Goal: Task Accomplishment & Management: Use online tool/utility

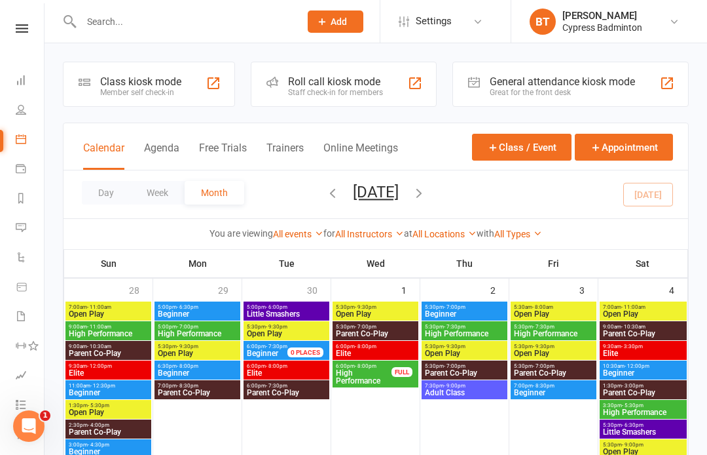
click at [205, 7] on div at bounding box center [177, 21] width 228 height 43
click at [198, 26] on input "text" at bounding box center [184, 21] width 214 height 18
click at [240, 13] on input "text" at bounding box center [184, 21] width 214 height 18
click at [164, 18] on input "text" at bounding box center [184, 21] width 214 height 18
click at [149, 20] on input "text" at bounding box center [184, 21] width 214 height 18
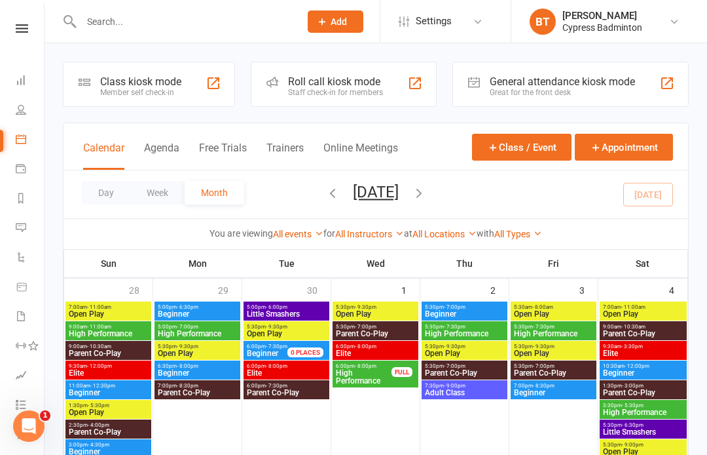
click at [172, 14] on input "text" at bounding box center [184, 21] width 214 height 18
click at [145, 26] on input "text" at bounding box center [184, 21] width 214 height 18
click at [105, 24] on input "text" at bounding box center [184, 21] width 214 height 18
click at [173, 19] on input "text" at bounding box center [184, 21] width 214 height 18
click at [223, 15] on input "text" at bounding box center [184, 21] width 214 height 18
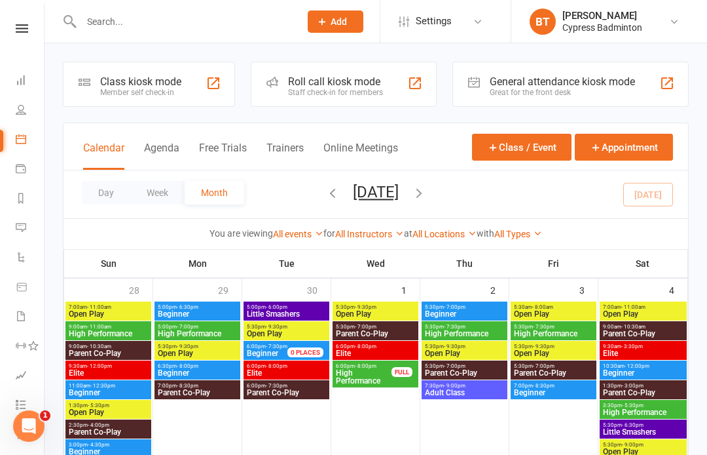
click at [141, 16] on input "text" at bounding box center [184, 21] width 214 height 18
click at [115, 29] on input "text" at bounding box center [184, 21] width 214 height 18
click at [195, 21] on input "text" at bounding box center [184, 21] width 214 height 18
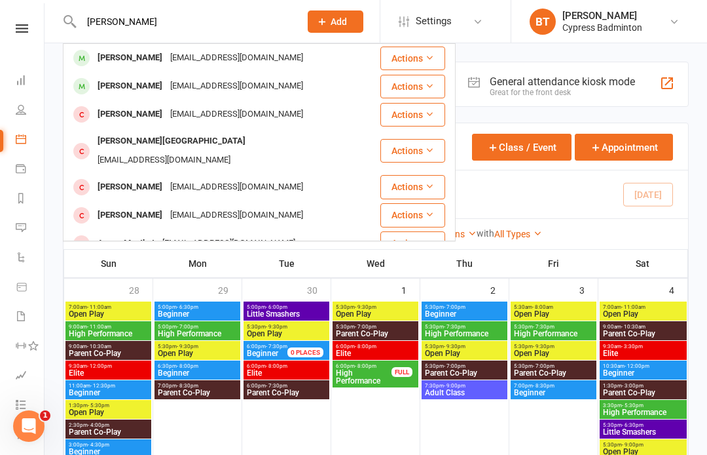
type input "[PERSON_NAME]"
click at [221, 61] on div "[EMAIL_ADDRESS][DOMAIN_NAME]" at bounding box center [236, 57] width 141 height 19
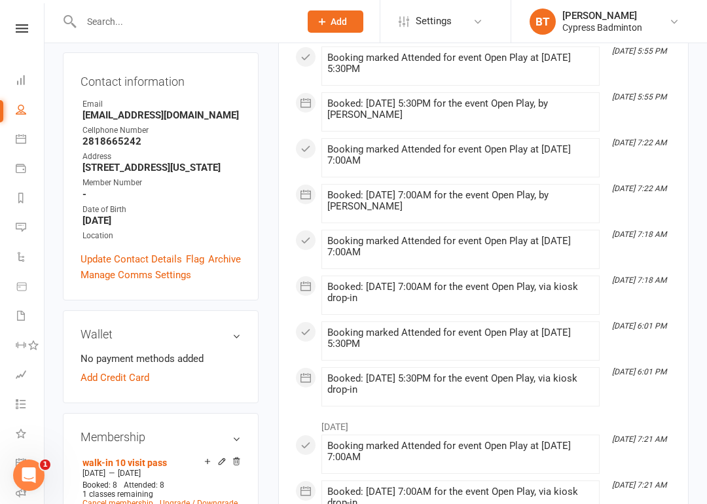
scroll to position [237, 0]
click at [128, 369] on link "Add Credit Card" at bounding box center [115, 377] width 69 height 16
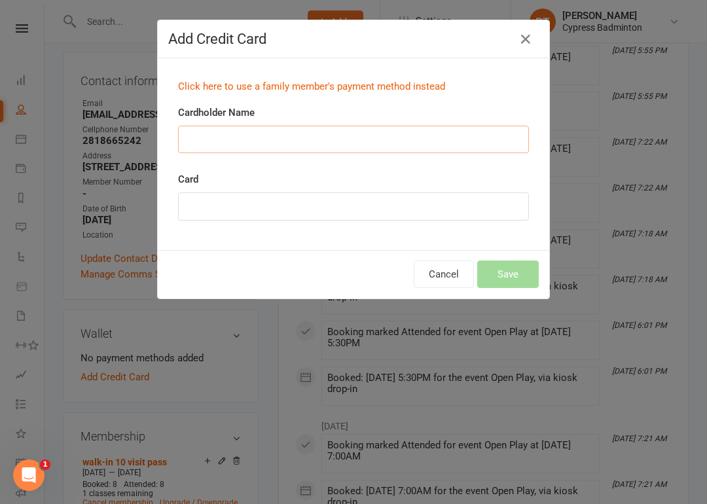
click at [373, 145] on input "Cardholder Name" at bounding box center [353, 140] width 351 height 28
type input "[PERSON_NAME]"
click at [521, 270] on button "Save" at bounding box center [509, 275] width 62 height 28
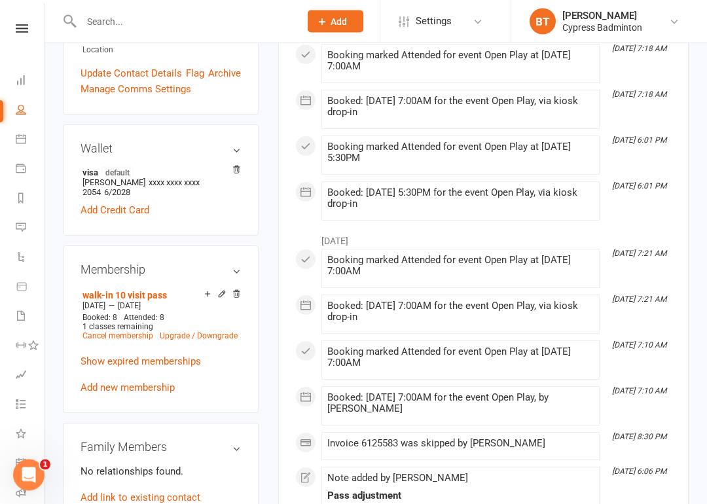
scroll to position [424, 0]
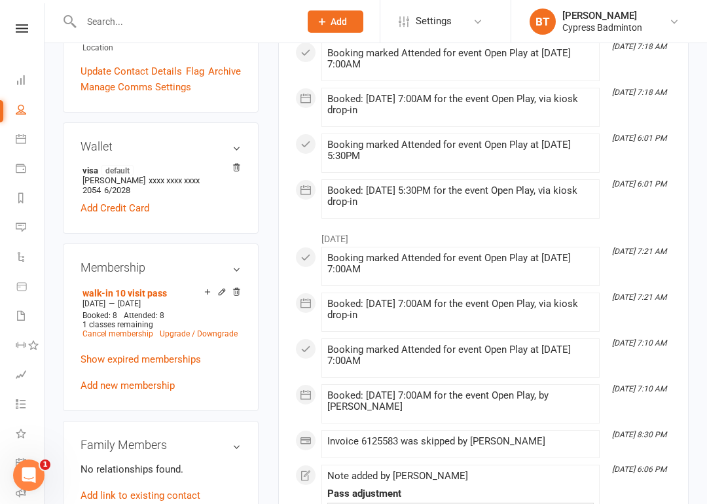
click at [121, 380] on link "Add new membership" at bounding box center [128, 386] width 94 height 12
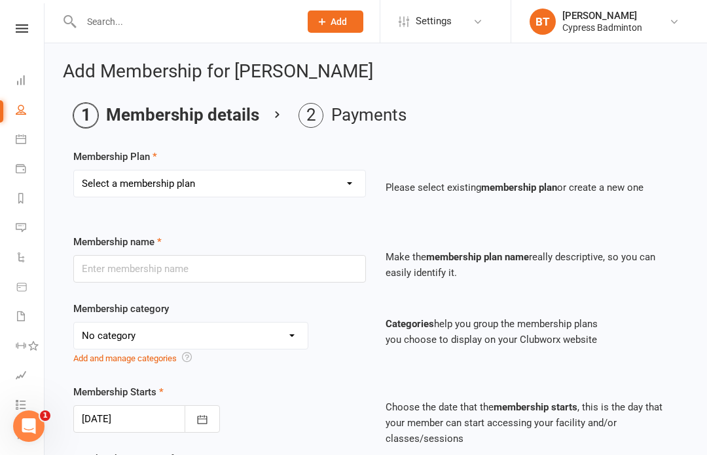
click at [149, 182] on select "Select a membership plan Create new Membership Plan walk-in 1 visit pass walk-i…" at bounding box center [219, 183] width 291 height 26
select select "7"
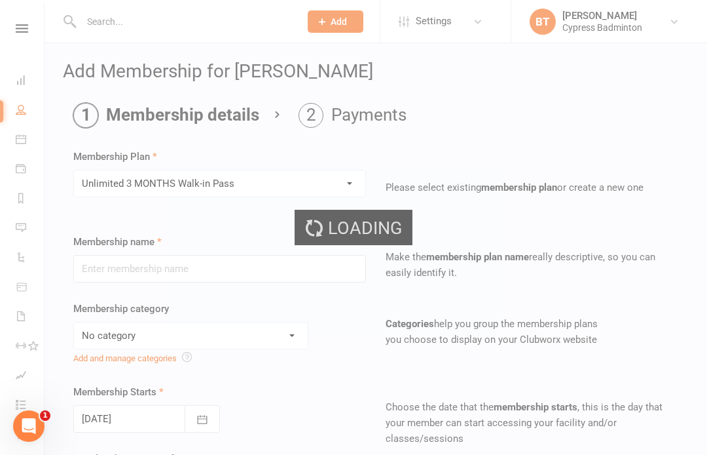
type input "Unlimited 3 MONTHS Walk-in Pass"
select select "29"
type input "3"
select select "2"
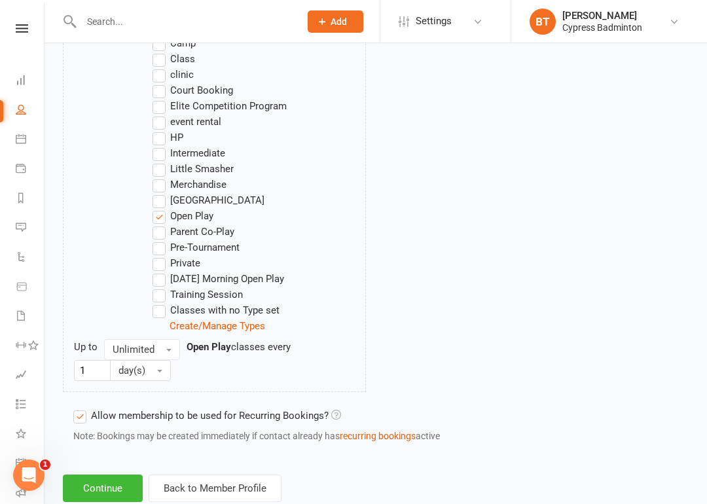
scroll to position [854, 0]
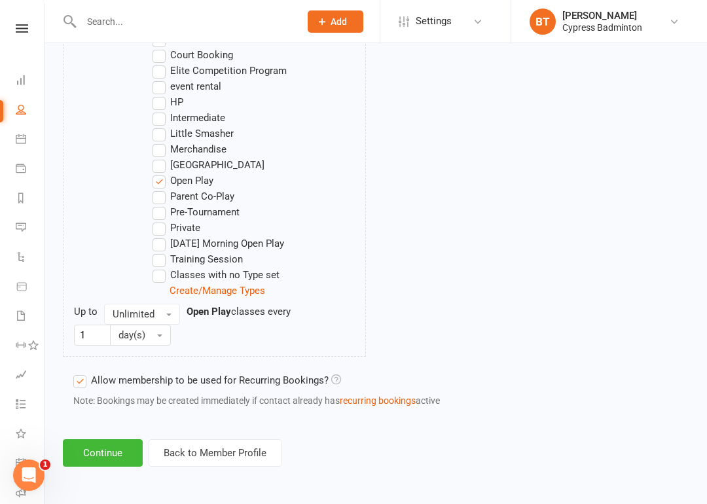
click at [104, 444] on button "Continue" at bounding box center [103, 454] width 80 height 28
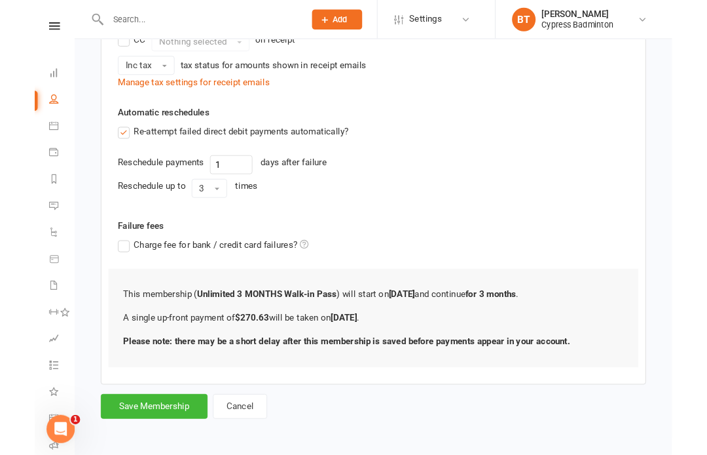
scroll to position [374, 0]
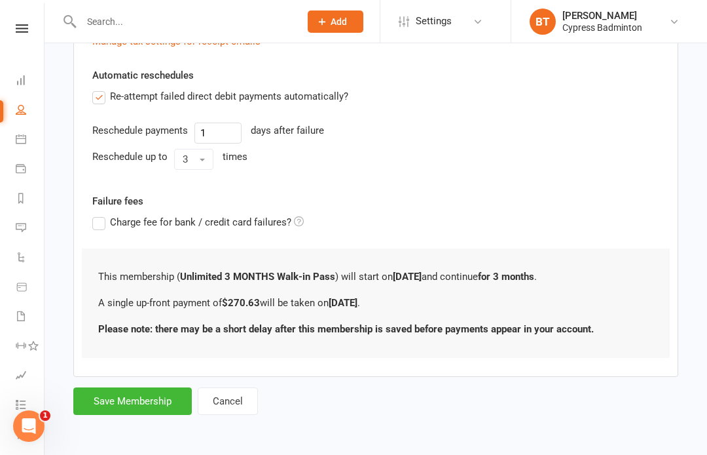
click at [130, 387] on button "Save Membership" at bounding box center [132, 401] width 119 height 28
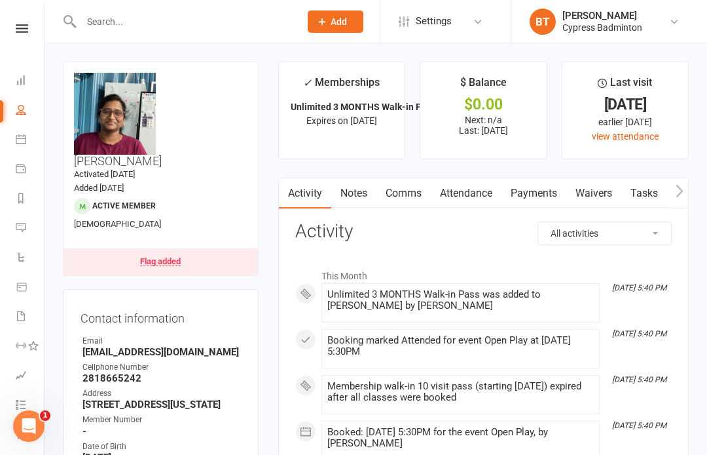
click at [22, 26] on icon at bounding box center [22, 28] width 12 height 9
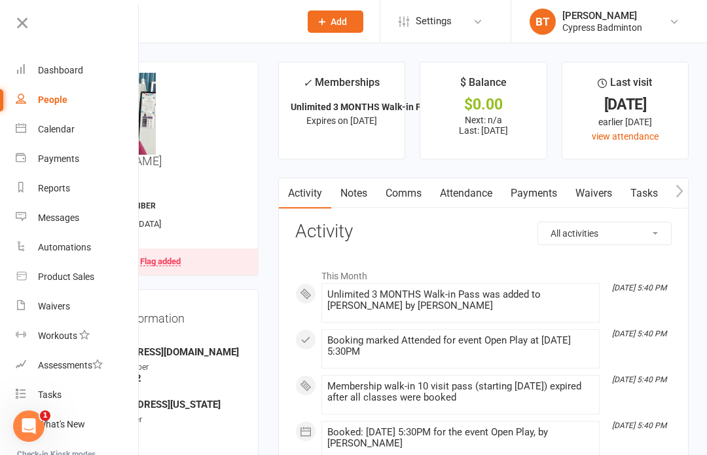
click at [61, 70] on div "Dashboard" at bounding box center [60, 70] width 45 height 10
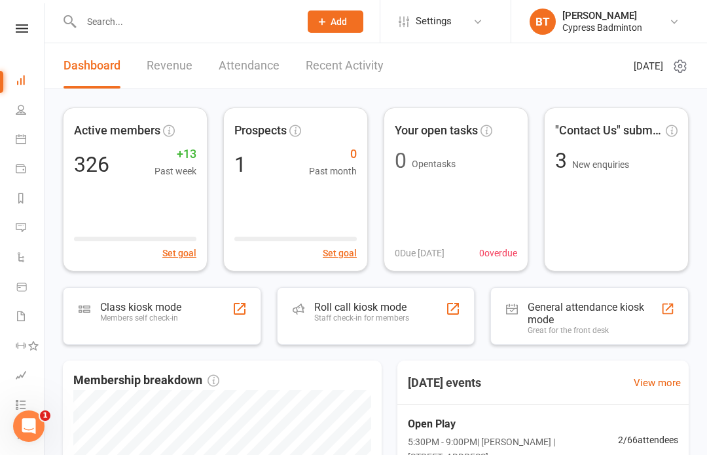
click at [427, 319] on div "Roll call kiosk mode Staff check-in for members" at bounding box center [376, 316] width 198 height 58
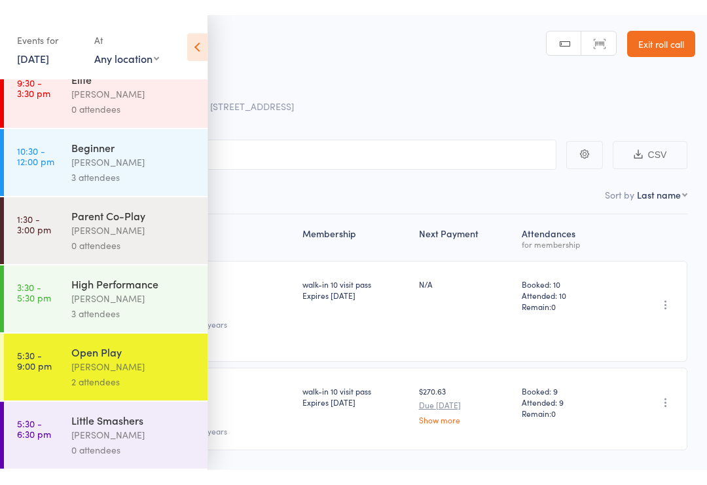
scroll to position [165, 0]
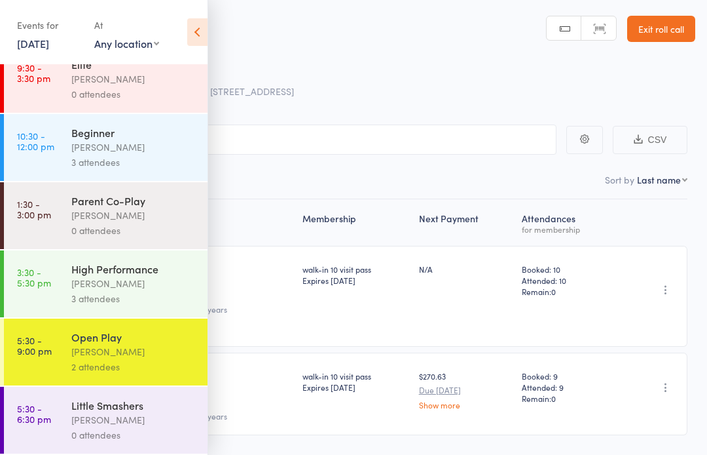
click at [59, 345] on link "5:30 - 9:00 pm Open Play Calvin Kristanto 2 attendees" at bounding box center [106, 351] width 204 height 67
click at [196, 26] on icon at bounding box center [197, 32] width 20 height 28
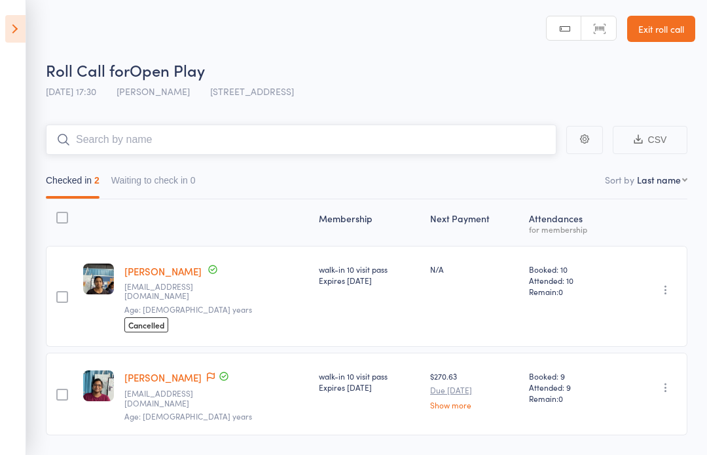
click at [216, 140] on input "search" at bounding box center [301, 139] width 511 height 30
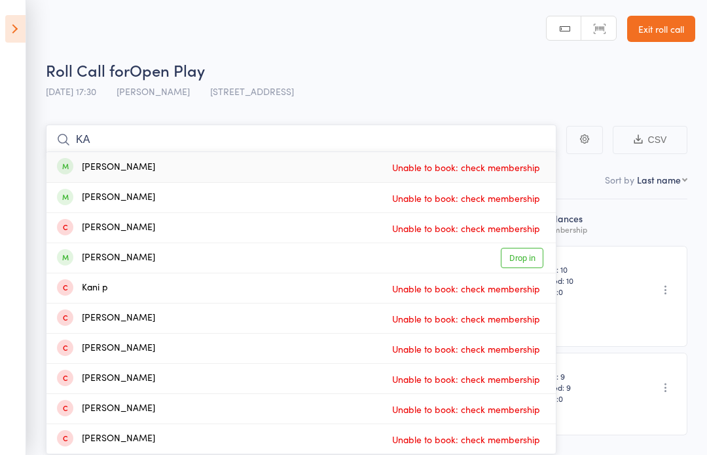
type input "K"
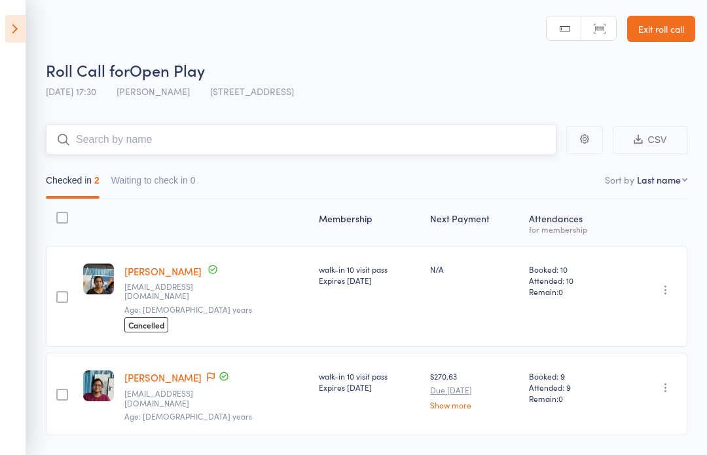
click at [124, 140] on input "search" at bounding box center [301, 139] width 511 height 30
click at [159, 142] on input "search" at bounding box center [301, 139] width 511 height 30
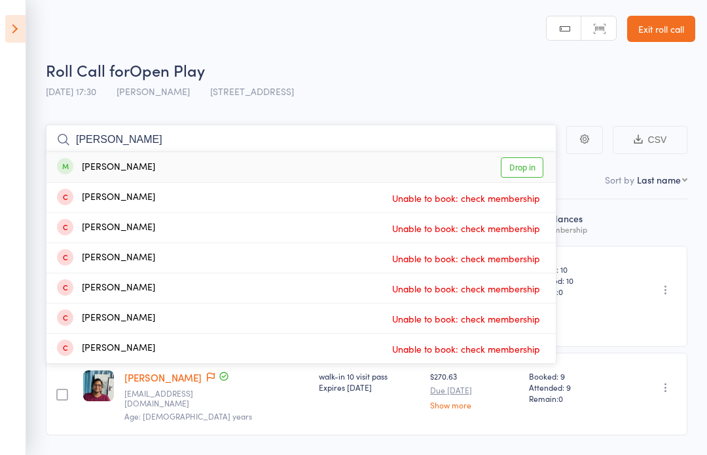
type input "MUNIRA"
click at [531, 166] on link "Drop in" at bounding box center [522, 167] width 43 height 20
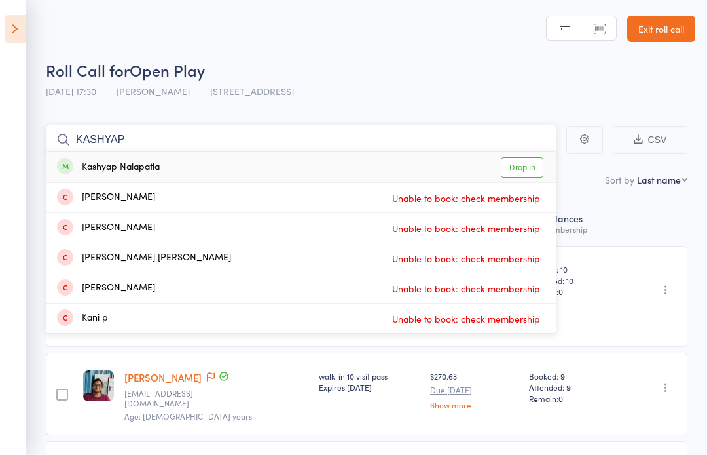
type input "KASHYAP"
click at [525, 166] on link "Drop in" at bounding box center [522, 167] width 43 height 20
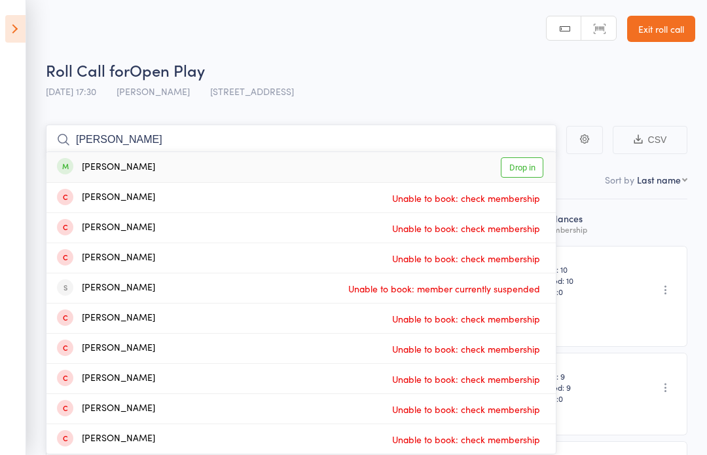
type input "HARSHITHA"
click at [533, 162] on link "Drop in" at bounding box center [522, 167] width 43 height 20
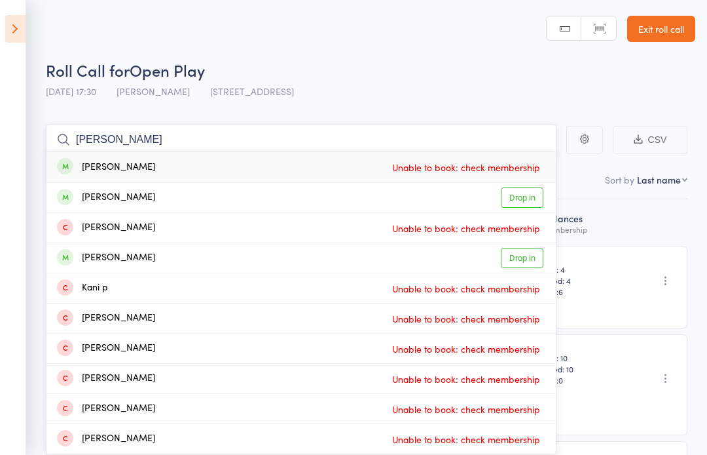
type input "KANDURI"
click at [540, 197] on link "Drop in" at bounding box center [522, 197] width 43 height 20
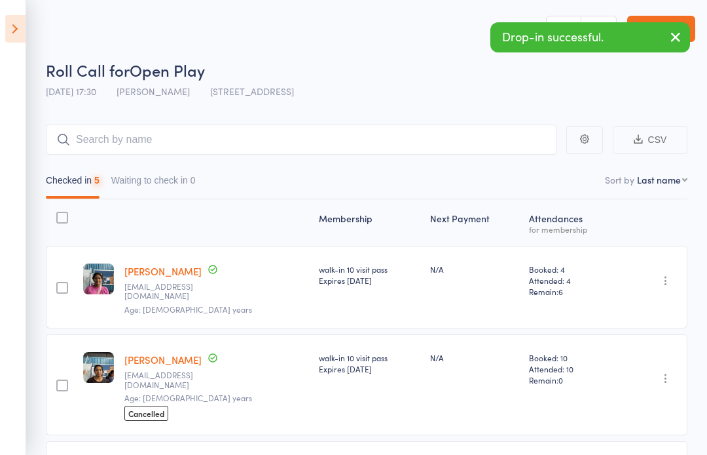
click at [673, 181] on select "First name Last name Birthday today? Behind on payments? Check in time Next pay…" at bounding box center [662, 179] width 50 height 13
select select "4"
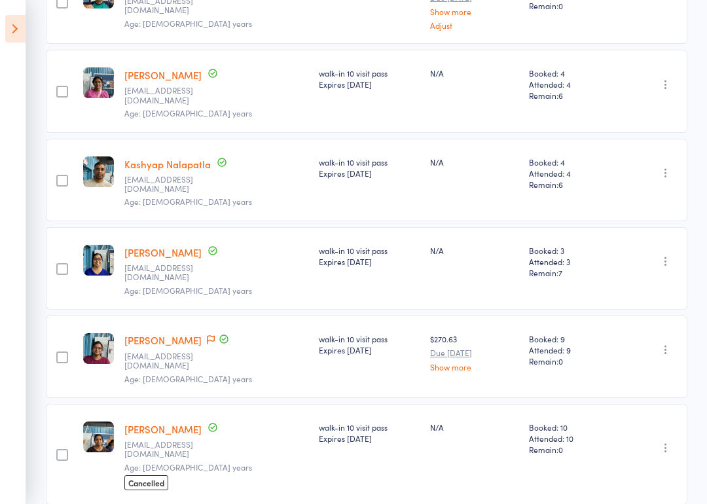
scroll to position [301, 0]
